Goal: Transaction & Acquisition: Book appointment/travel/reservation

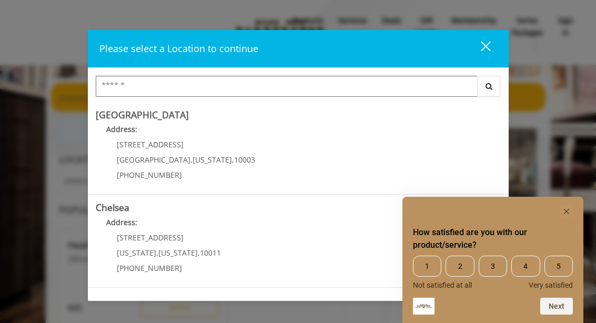
scroll to position [1, 0]
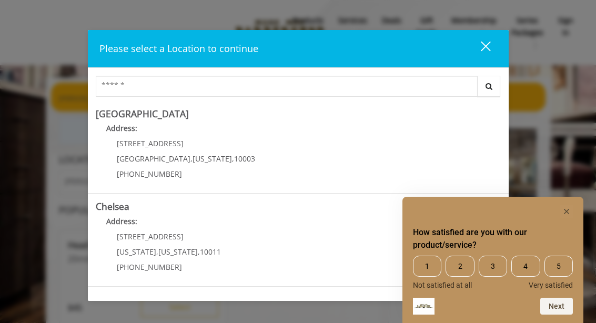
click at [565, 263] on span "5" at bounding box center [558, 266] width 28 height 21
click at [559, 308] on button "Next" at bounding box center [556, 306] width 33 height 17
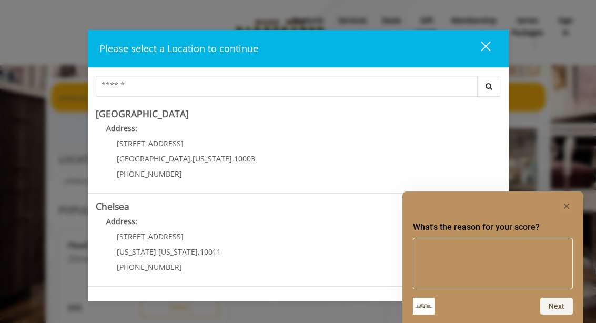
click at [569, 205] on icon "Hide survey" at bounding box center [566, 206] width 5 height 5
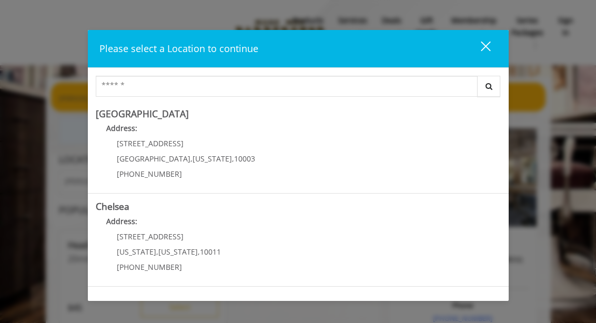
click at [140, 141] on span "[STREET_ADDRESS]" at bounding box center [150, 143] width 67 height 10
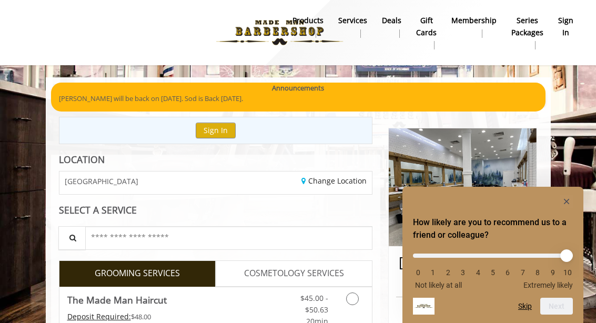
click at [572, 201] on rect "Hide survey" at bounding box center [566, 201] width 13 height 13
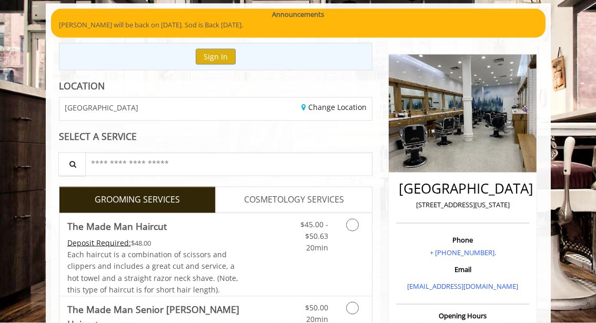
scroll to position [75, 0]
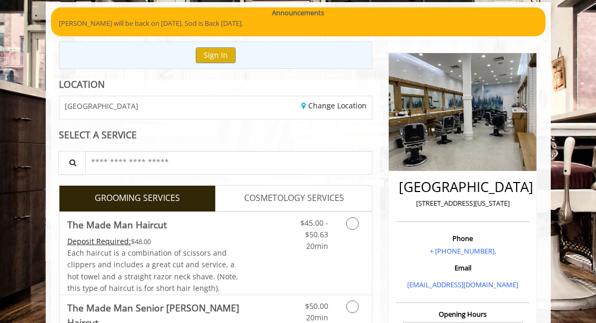
click at [356, 224] on icon "Grooming services" at bounding box center [352, 223] width 13 height 13
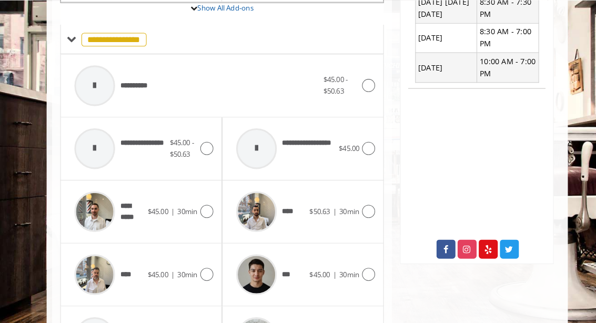
scroll to position [404, 0]
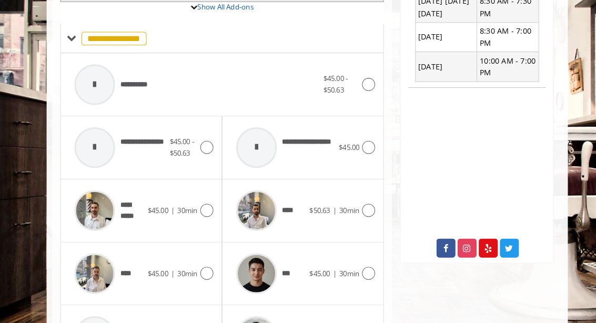
click at [361, 76] on icon at bounding box center [357, 82] width 13 height 13
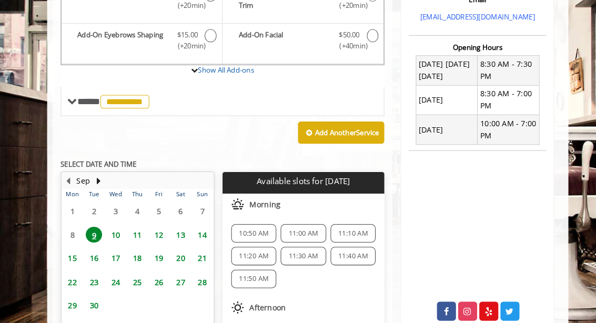
scroll to position [344, 0]
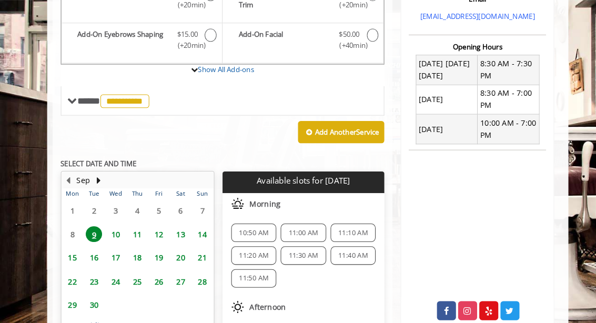
click at [293, 221] on span "11:00 AM" at bounding box center [294, 225] width 29 height 8
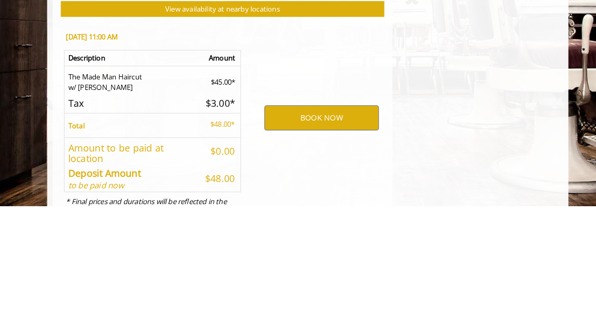
scroll to position [571, 0]
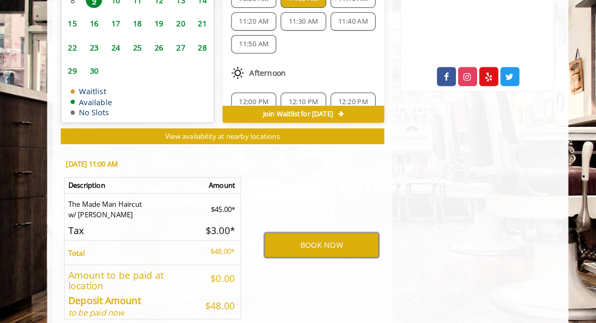
click at [307, 228] on button "BOOK NOW" at bounding box center [311, 238] width 111 height 24
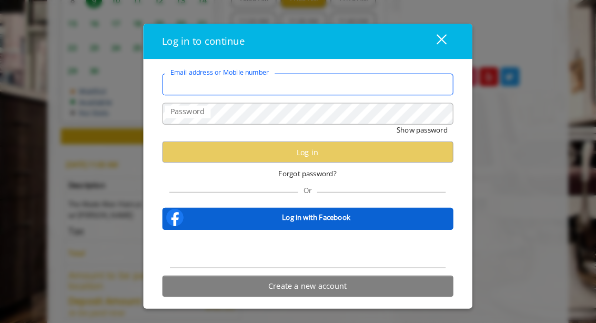
type input "**********"
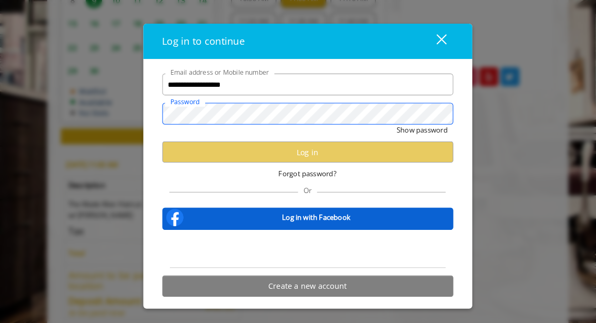
scroll to position [0, 0]
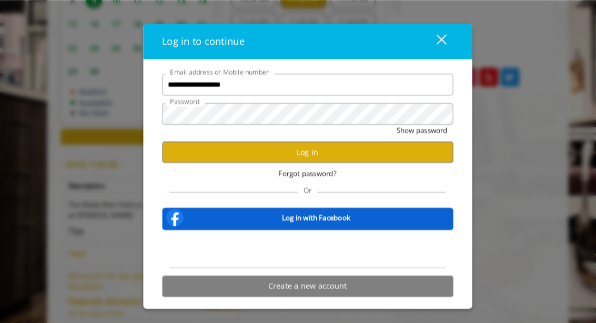
click at [303, 158] on button "Log in" at bounding box center [298, 147] width 282 height 21
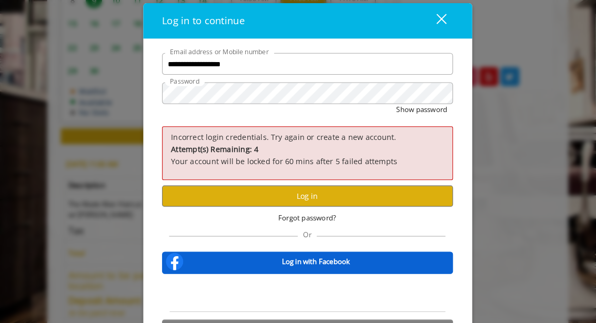
click at [311, 263] on div "Log in with Facebook" at bounding box center [298, 255] width 282 height 22
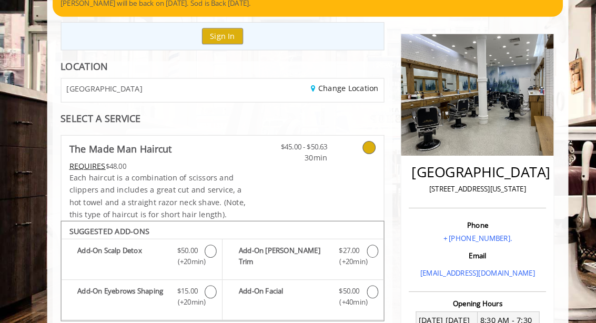
scroll to position [0, 0]
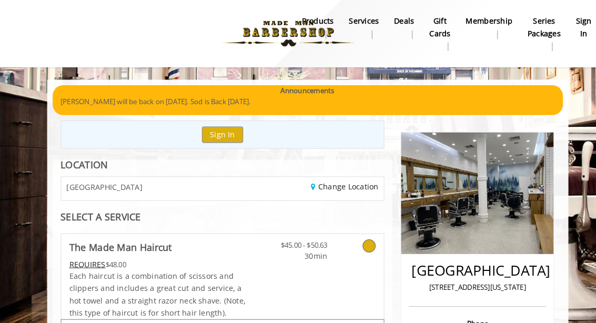
click at [223, 130] on button "Sign In" at bounding box center [216, 130] width 40 height 15
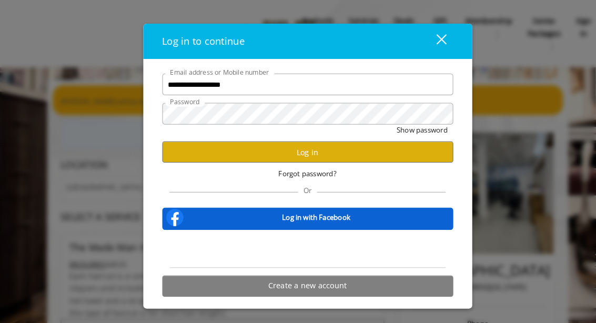
click at [296, 169] on span "Forgot password?" at bounding box center [298, 168] width 56 height 11
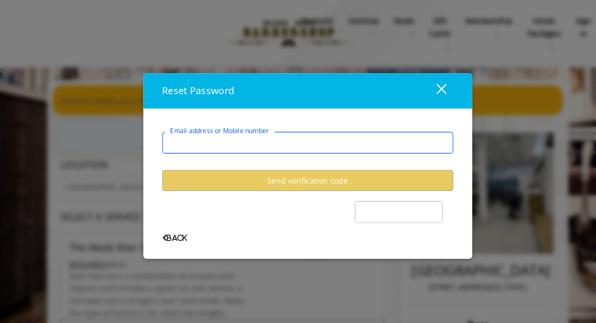
click at [309, 134] on input "Email address or Mobile number" at bounding box center [298, 138] width 282 height 21
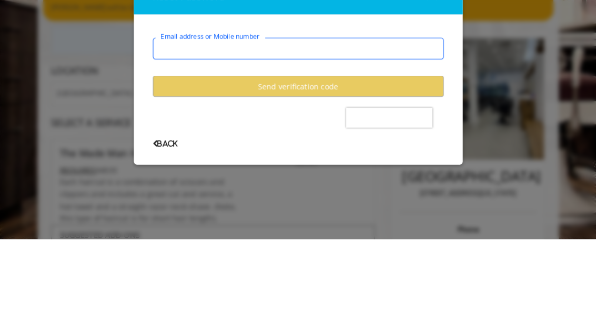
type input "**********"
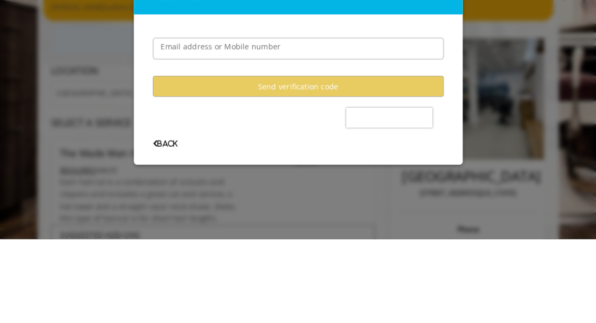
scroll to position [81, 0]
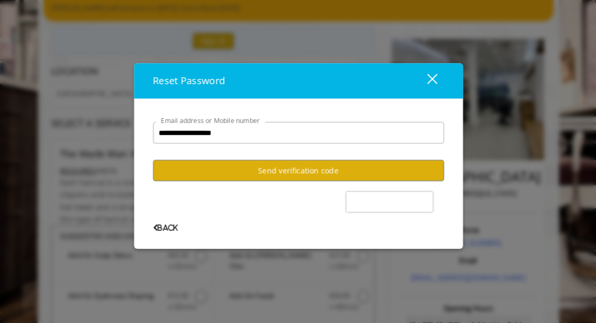
click at [286, 165] on button "Send verification code" at bounding box center [298, 175] width 282 height 21
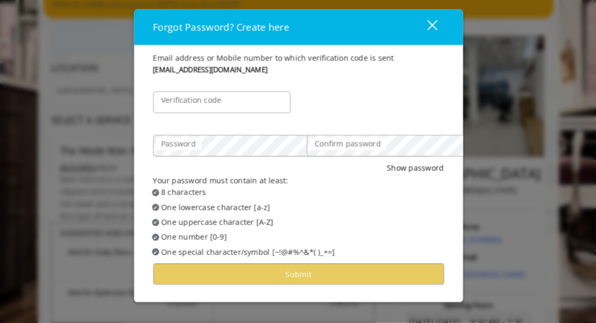
scroll to position [0, 0]
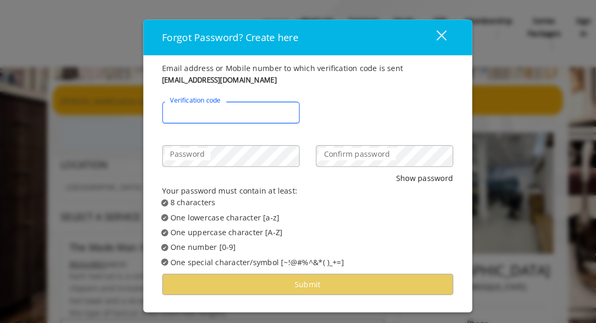
click at [262, 102] on input "Verification code" at bounding box center [223, 109] width 133 height 21
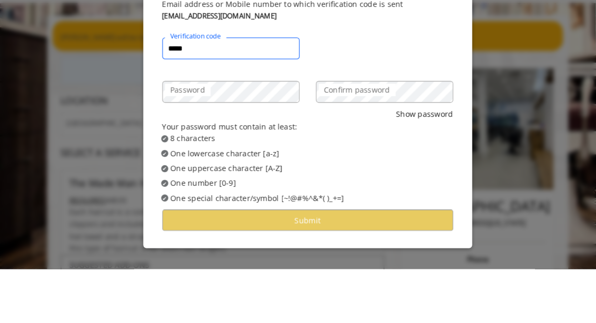
type input "******"
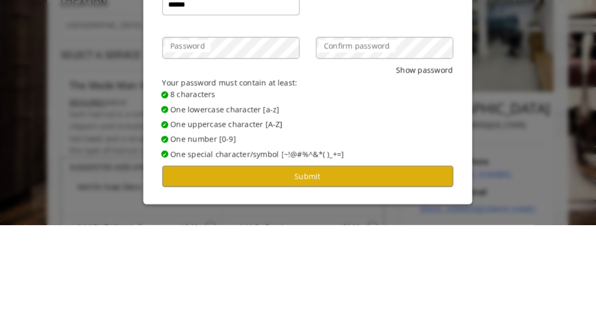
scroll to position [147, 0]
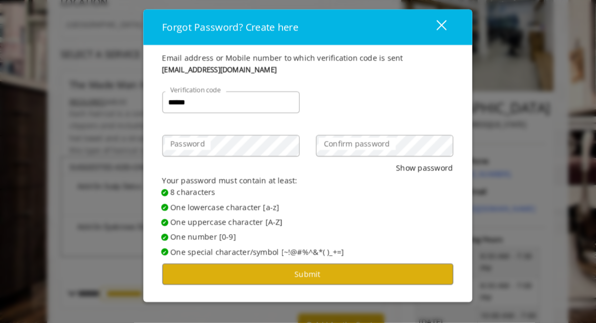
click at [300, 266] on button "Submit" at bounding box center [298, 276] width 282 height 21
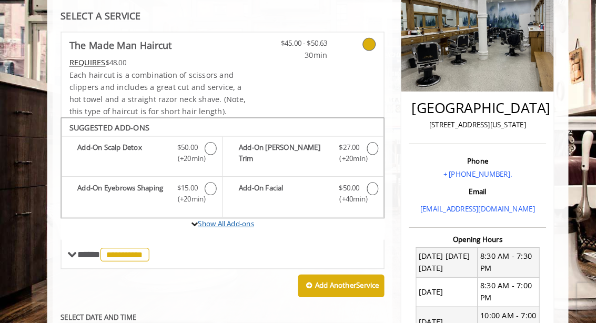
click at [219, 222] on link "Show All Add-ons" at bounding box center [219, 226] width 54 height 9
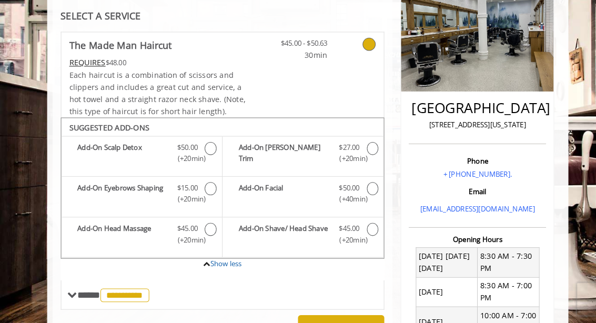
click at [202, 226] on icon "The Made Man Haircut Add-onS" at bounding box center [203, 232] width 11 height 13
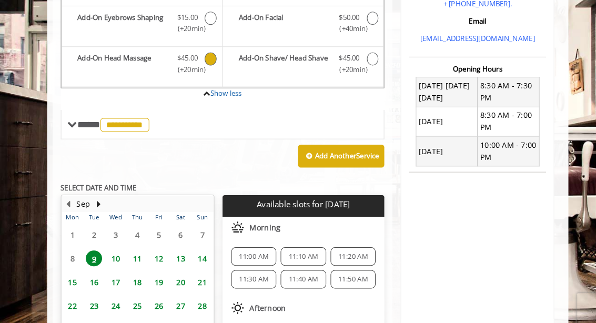
scroll to position [323, 0]
click at [249, 244] on span "11:00 AM" at bounding box center [245, 248] width 29 height 8
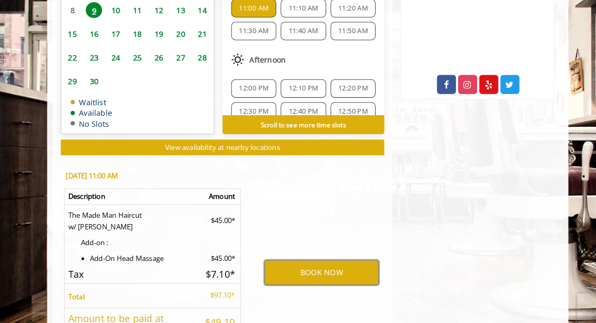
scroll to position [603, 0]
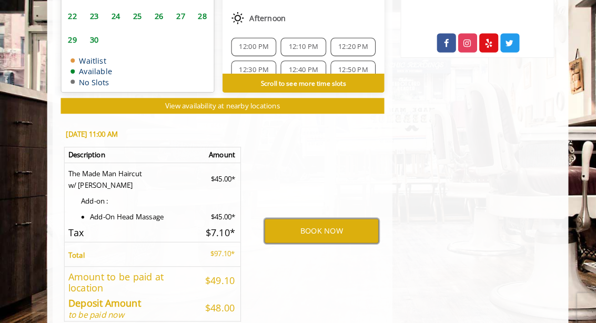
click at [304, 217] on button "BOOK NOW" at bounding box center [311, 224] width 111 height 24
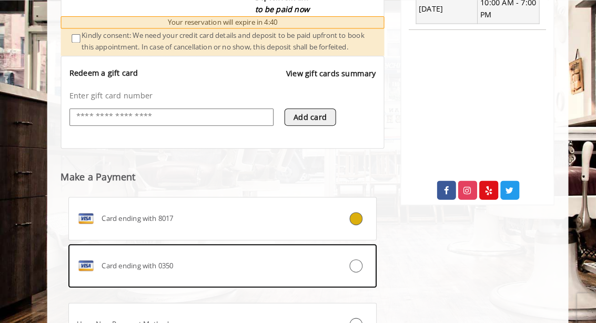
scroll to position [461, 0]
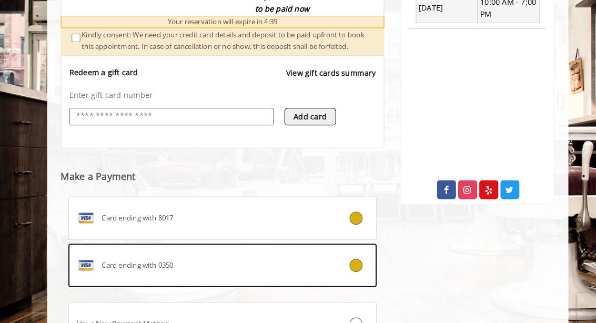
click at [351, 259] on icon at bounding box center [345, 257] width 13 height 13
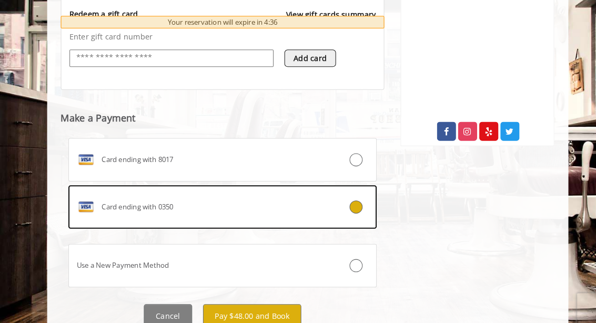
click at [259, 305] on button "Pay $48.00 and Book" at bounding box center [244, 307] width 95 height 24
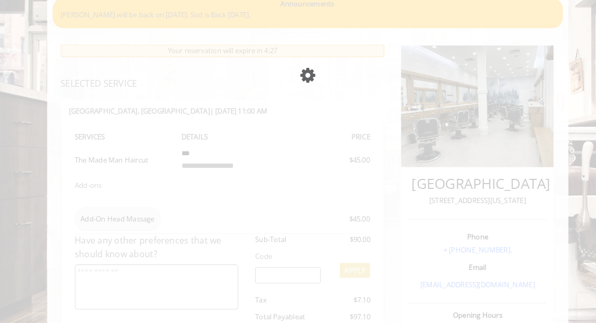
scroll to position [90, 0]
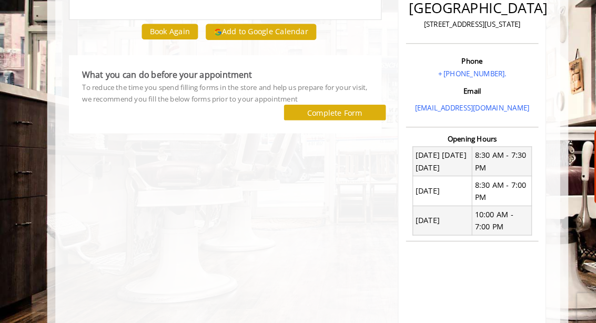
scroll to position [255, 0]
